Goal: Navigation & Orientation: Find specific page/section

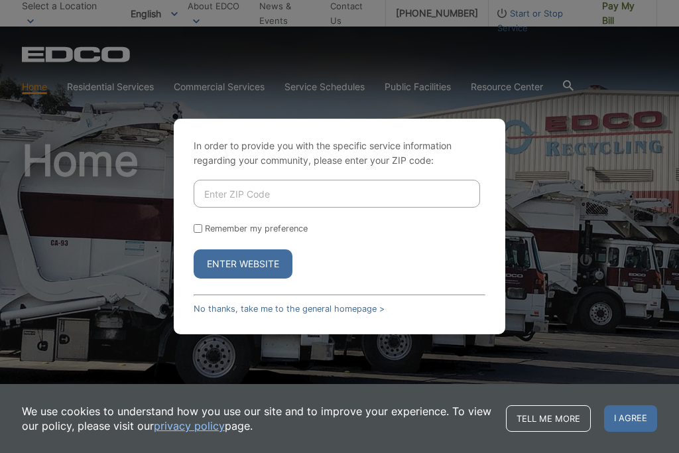
click at [222, 202] on input "Enter ZIP Code" at bounding box center [337, 194] width 287 height 28
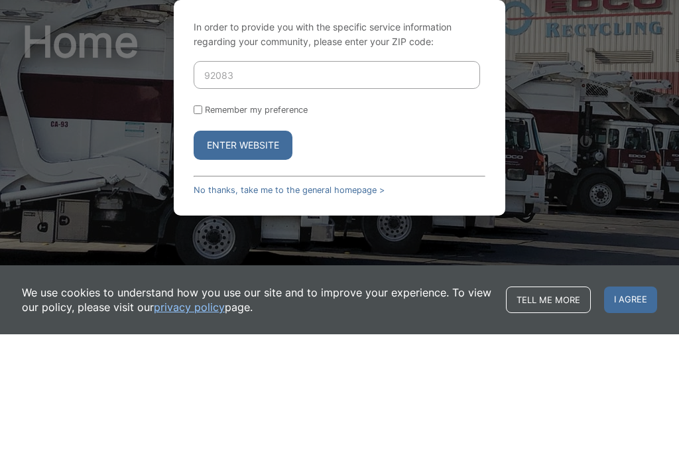
type input "92083"
click at [269, 249] on button "Enter Website" at bounding box center [243, 263] width 99 height 29
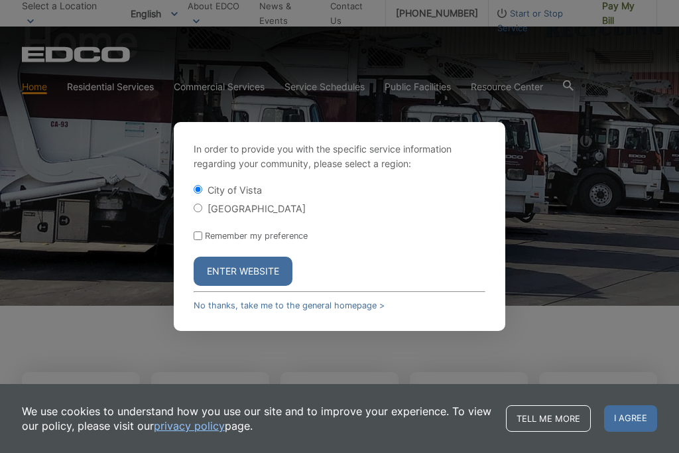
click at [258, 286] on button "Enter Website" at bounding box center [243, 271] width 99 height 29
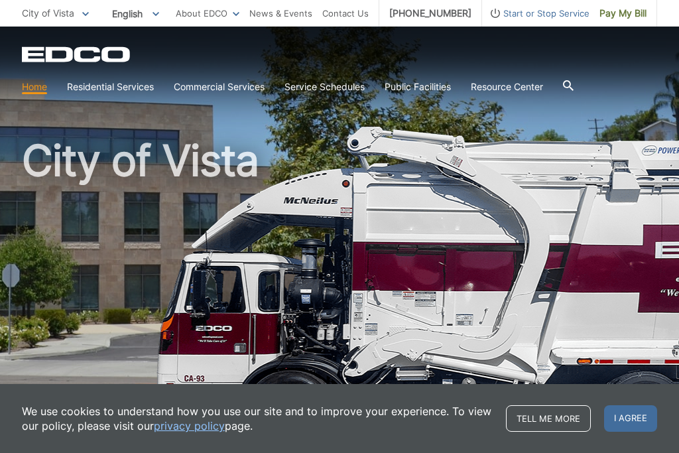
click at [0, 0] on link "Temporary Dumpster" at bounding box center [0, 0] width 0 height 0
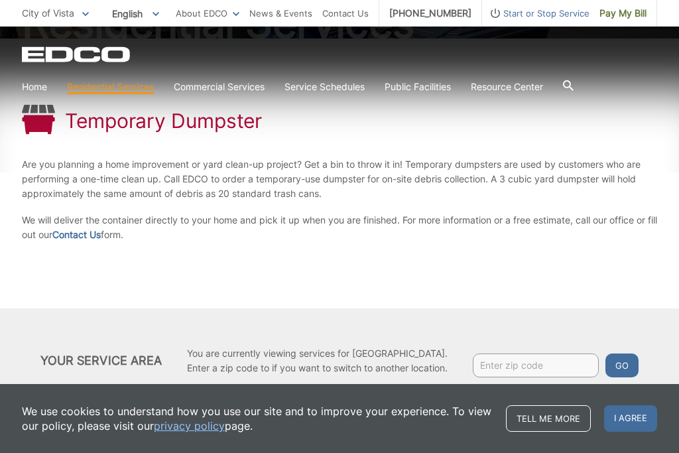
scroll to position [198, 0]
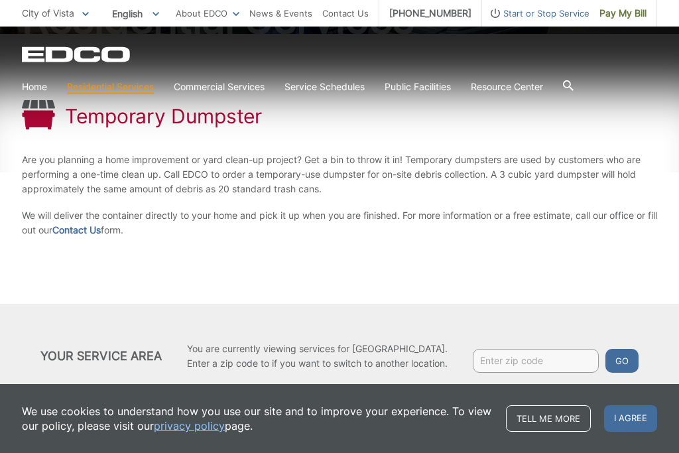
click at [633, 362] on button "Go" at bounding box center [622, 361] width 33 height 24
click at [94, 235] on link "Contact Us" at bounding box center [76, 230] width 48 height 15
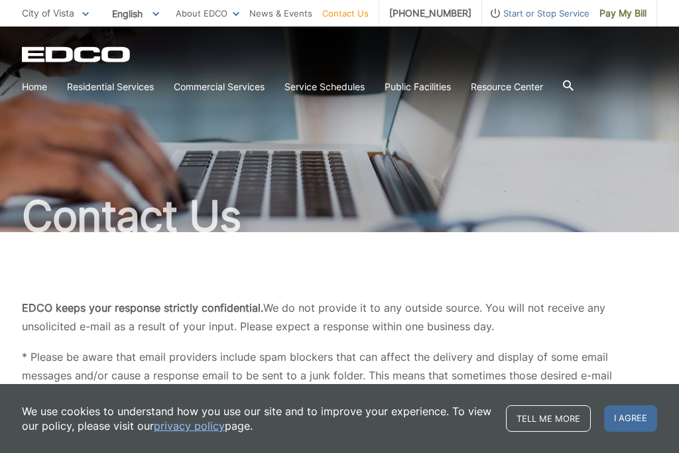
click at [0, 0] on span at bounding box center [0, 0] width 0 height 0
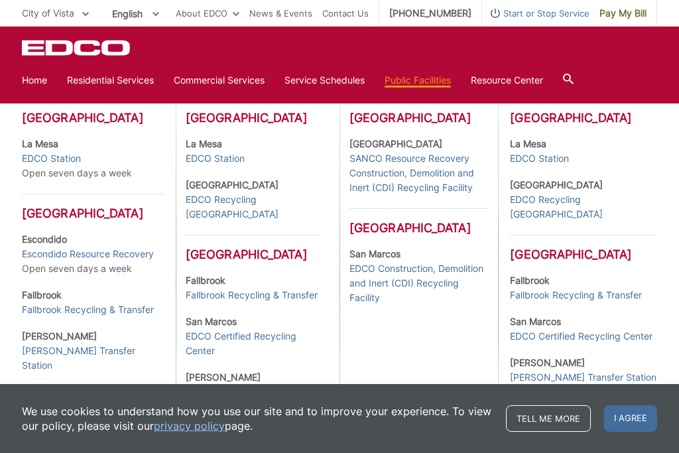
scroll to position [405, 0]
click at [259, 359] on link "EDCO Certified Recycling Center" at bounding box center [253, 344] width 134 height 29
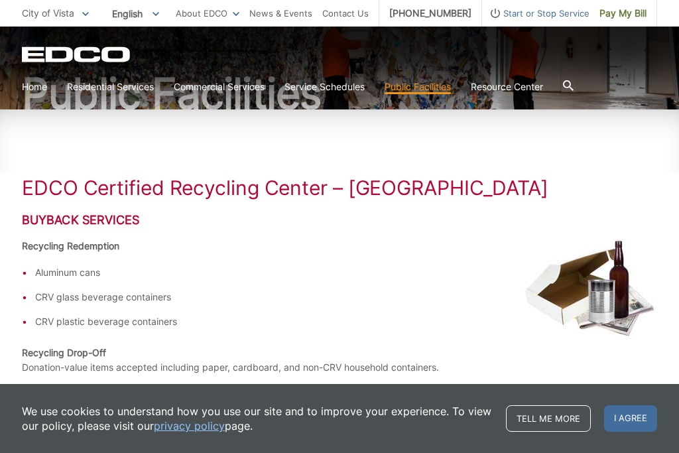
scroll to position [122, 0]
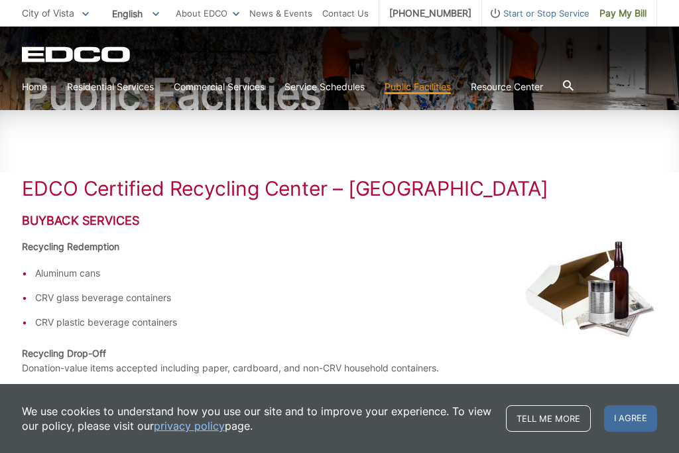
click at [0, 0] on link "Special Items Disposal" at bounding box center [0, 0] width 0 height 0
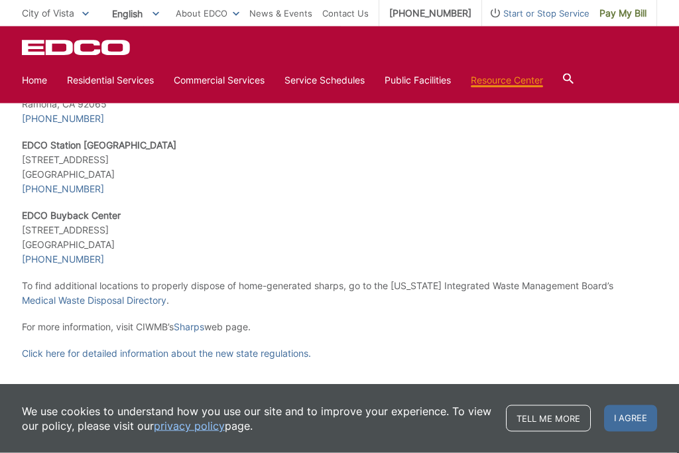
scroll to position [2537, 0]
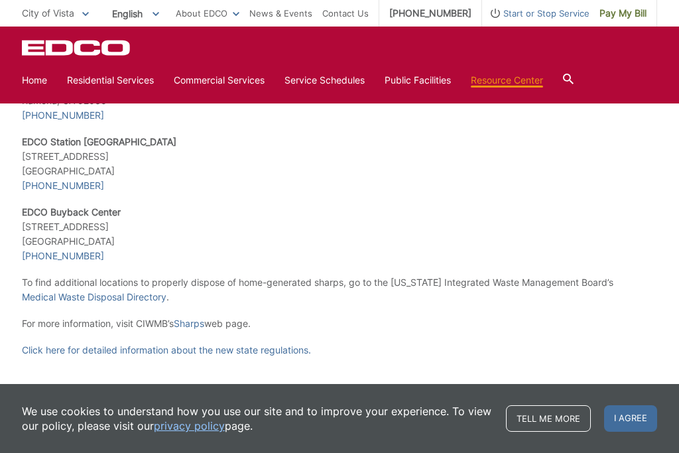
click at [0, 0] on icon at bounding box center [0, 0] width 0 height 0
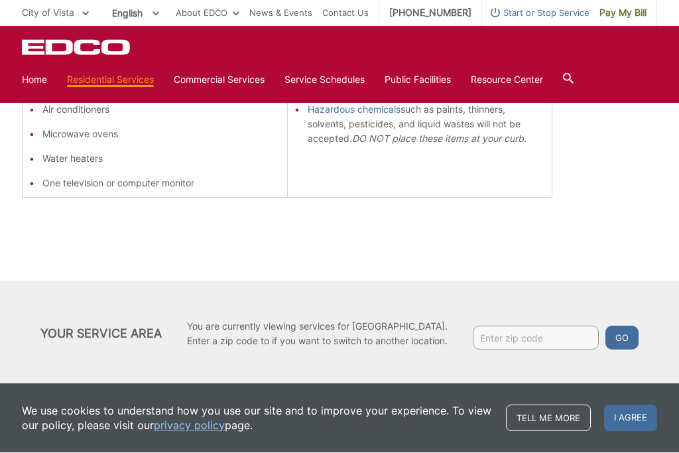
scroll to position [457, 0]
